Goal: Task Accomplishment & Management: Complete application form

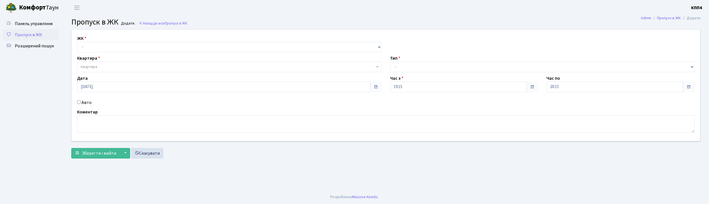
click at [79, 102] on input "Авто" at bounding box center [79, 102] width 4 height 4
checkbox input "true"
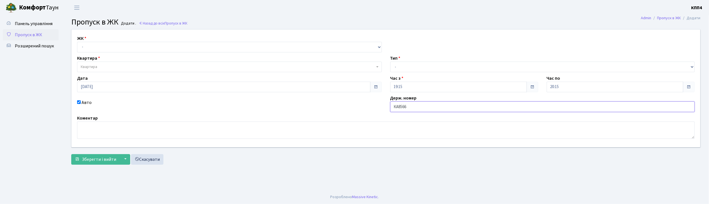
type input "КА8566ІН"
click at [418, 65] on select "- Доставка Таксі Гості Сервіс" at bounding box center [542, 67] width 305 height 11
select select "3"
click at [390, 62] on select "- Доставка Таксі Гості Сервіс" at bounding box center [542, 67] width 305 height 11
click at [121, 50] on select "- КТ, вул. Регенераторна, 4 КТ2, просп. Соборності, 17 КТ3, вул. Березнева, 16 …" at bounding box center [229, 47] width 305 height 11
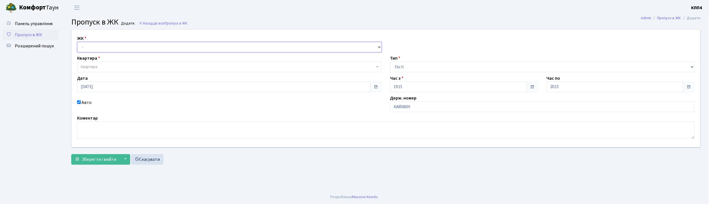
select select "271"
click at [77, 42] on select "- КТ, вул. Регенераторна, 4 КТ2, просп. Соборності, 17 КТ3, вул. Березнева, 16 …" at bounding box center [229, 47] width 305 height 11
select select
click at [121, 66] on span "Квартира" at bounding box center [228, 67] width 294 height 6
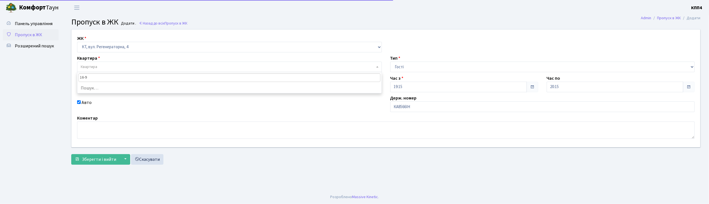
type input "16-94"
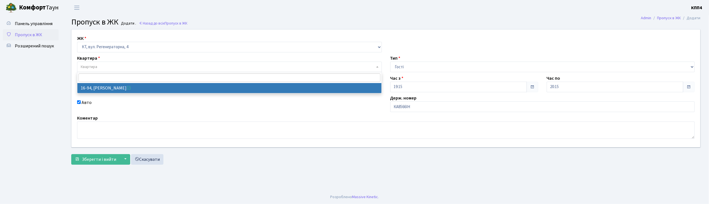
select select "8655"
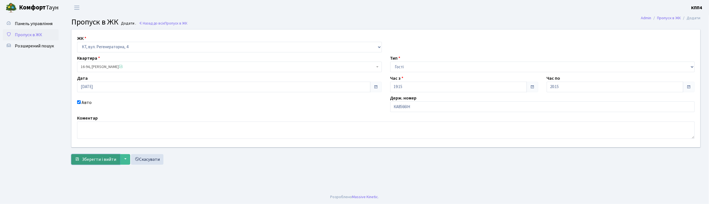
click at [111, 160] on span "Зберегти і вийти" at bounding box center [99, 160] width 34 height 6
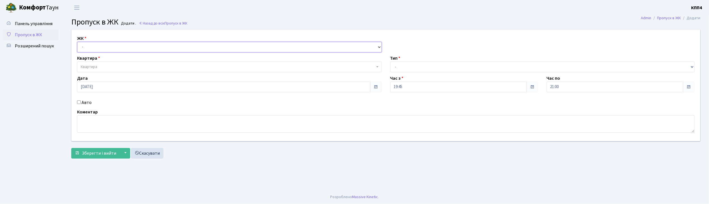
click at [122, 45] on select "- КТ, вул. Регенераторна, 4 КТ2, просп. Соборності, 17 КТ3, вул. Березнева, 16 …" at bounding box center [229, 47] width 305 height 11
select select "271"
click at [77, 42] on select "- КТ, вул. Регенераторна, 4 КТ2, просп. Соборності, 17 КТ3, вул. Березнева, 16 …" at bounding box center [229, 47] width 305 height 11
select select
click at [129, 71] on span "Квартира" at bounding box center [229, 67] width 305 height 11
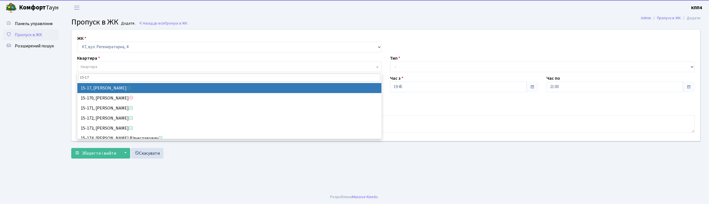
type input "15-17"
select select "8792"
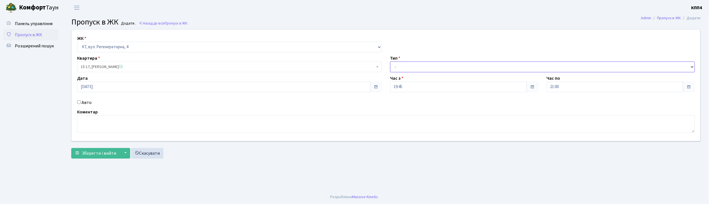
click at [400, 68] on select "- Доставка Таксі Гості Сервіс" at bounding box center [542, 67] width 305 height 11
select select "1"
click at [390, 62] on select "- Доставка Таксі Гості Сервіс" at bounding box center [542, 67] width 305 height 11
click at [103, 152] on span "Зберегти і вийти" at bounding box center [99, 153] width 34 height 6
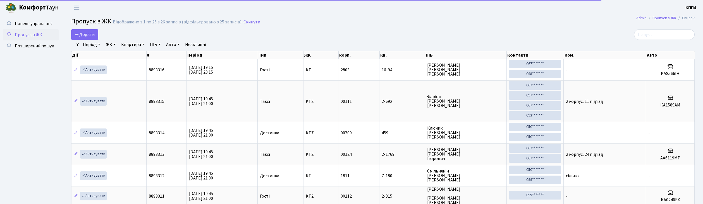
select select "25"
click at [663, 36] on input "search" at bounding box center [664, 34] width 61 height 11
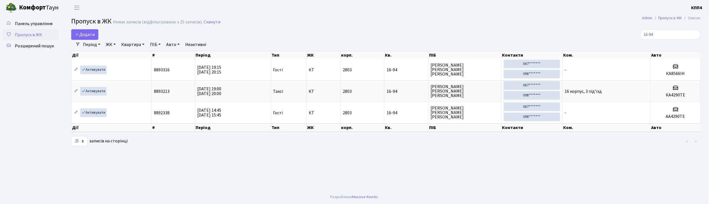
type input "16-94"
